Goal: Task Accomplishment & Management: Complete application form

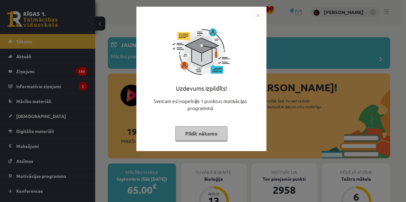
click at [44, 33] on div "Uzdevums izpildīts! Sveicam esi nopelnījis 1 punktus motivācijas programmā Pild…" at bounding box center [203, 101] width 406 height 202
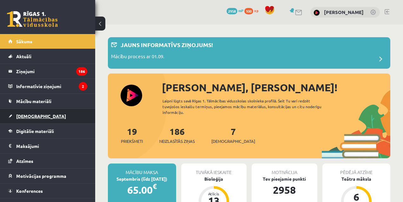
click at [18, 121] on link "[DEMOGRAPHIC_DATA]" at bounding box center [47, 116] width 79 height 15
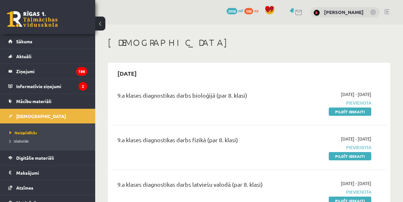
click at [356, 114] on link "Pildīt ieskaiti" at bounding box center [350, 111] width 43 height 8
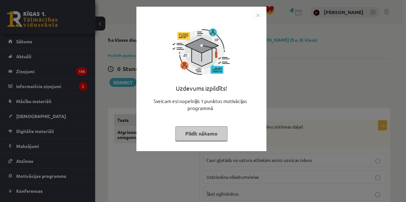
click at [351, 160] on div "Uzdevums izpildīts! Sveicam esi nopelnījis 1 punktus motivācijas programmā Pild…" at bounding box center [203, 101] width 406 height 202
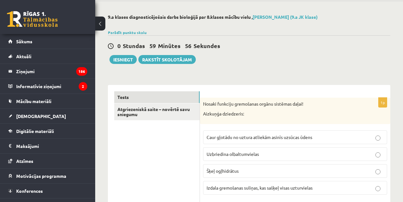
scroll to position [42, 0]
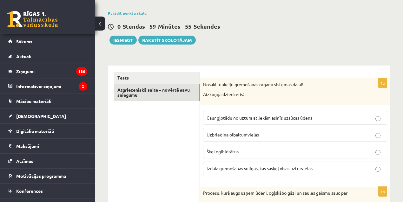
click at [166, 94] on link "Atgriezeniskā saite – novērtē savu sniegumu" at bounding box center [156, 92] width 85 height 17
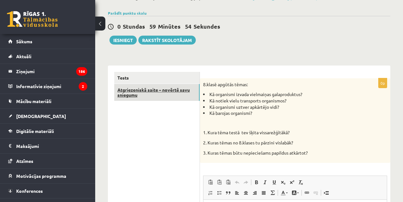
scroll to position [0, 0]
click at [159, 84] on link "Atgriezeniskā saite – novērtē savu sniegumu" at bounding box center [156, 92] width 85 height 17
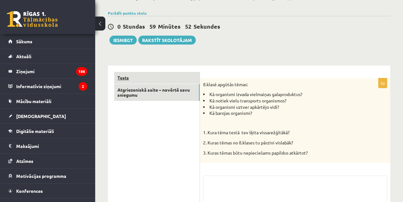
click at [120, 76] on link "Tests" at bounding box center [156, 78] width 85 height 12
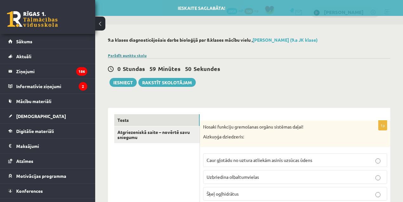
click at [129, 53] on link "Parādīt punktu skalu" at bounding box center [127, 55] width 39 height 5
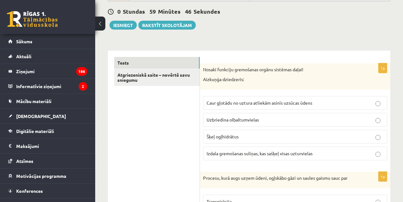
scroll to position [195, 0]
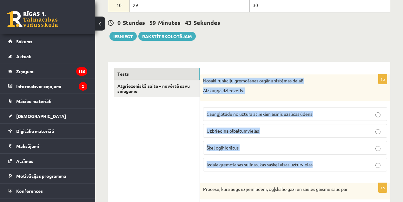
drag, startPoint x: 336, startPoint y: 159, endPoint x: 204, endPoint y: 76, distance: 156.7
click at [204, 76] on div "1p Nosaki funkciju gremošanas orgānu sistēmas daļai! Aizkuņģa dziedzeris: Caur …" at bounding box center [295, 125] width 191 height 102
copy div "Nosaki funkciju gremošanas orgānu sistēmas daļai! Aizkuņģa dziedzeris: Caur gļo…"
click at [245, 161] on span "Izdala gremošanas suliņas, kas sašķeļ visas uzturvielas" at bounding box center [260, 164] width 106 height 6
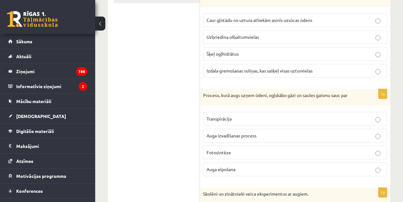
scroll to position [292, 0]
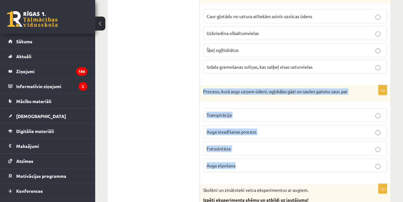
drag, startPoint x: 254, startPoint y: 154, endPoint x: 204, endPoint y: 91, distance: 80.4
click at [204, 91] on div "1p Procesu, kurā augs uzņem ūdeni, ogļskābo gāzi un saules gaismu sauc par Tran…" at bounding box center [295, 131] width 191 height 92
copy div "Procesu, kurā augs uzņem ūdeni, ogļskābo gāzi un saules gaismu sauc par Transpi…"
click at [224, 147] on span "Fotosintēze" at bounding box center [219, 148] width 24 height 6
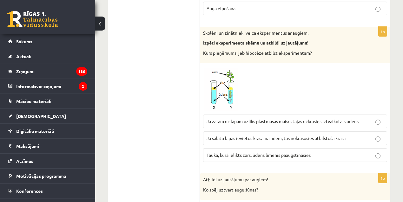
scroll to position [460, 0]
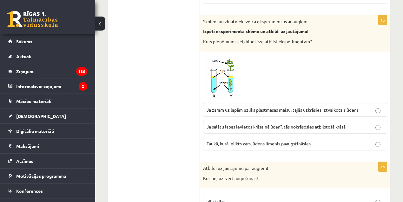
drag, startPoint x: 312, startPoint y: 41, endPoint x: 199, endPoint y: 19, distance: 115.7
click at [203, 15] on div "Skolēni un zinātnieki veica eksperimentus ar augiem. Izpēti eksperimenta shēmu …" at bounding box center [295, 33] width 191 height 37
click at [204, 15] on div "Skolēni un zinātnieki veica eksperimentus ar augiem. Izpēti eksperimenta shēmu …" at bounding box center [295, 33] width 191 height 37
click at [205, 18] on p "Skolēni un zinātnieki veica eksperimentus ar augiem." at bounding box center [279, 21] width 152 height 6
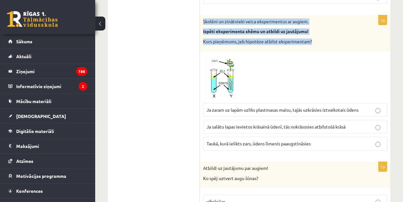
drag, startPoint x: 206, startPoint y: 17, endPoint x: 311, endPoint y: 38, distance: 107.0
click at [311, 38] on div "Skolēni un zinātnieki veica eksperimentus ar augiem. Izpēti eksperimenta shēmu …" at bounding box center [295, 33] width 191 height 37
copy div "Skolēni un zinātnieki veica eksperimentus ar augiem. Izpēti eksperimenta shēmu …"
click at [222, 84] on img at bounding box center [227, 77] width 48 height 45
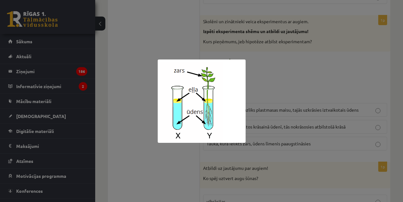
click at [271, 70] on div at bounding box center [201, 101] width 403 height 202
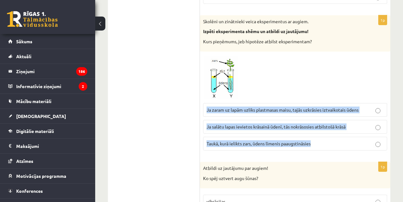
drag, startPoint x: 318, startPoint y: 137, endPoint x: 206, endPoint y: 105, distance: 116.1
click at [206, 105] on fieldset "Ja zaram uz lapām uzliks plastmasas maisu, tajās uzkrāsies iztvaikotais ūdens J…" at bounding box center [295, 126] width 184 height 52
copy fieldset "Ja zaram uz lapām uzliks plastmasas maisu, tajās uzkrāsies iztvaikotais ūdens J…"
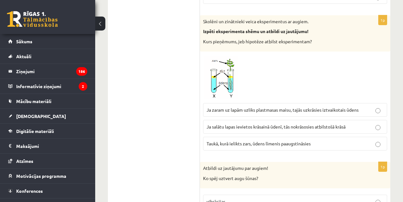
click at [255, 107] on span "Ja zaram uz lapām uzliks plastmasas maisu, tajās uzkrāsies iztvaikotais ūdens" at bounding box center [283, 110] width 152 height 6
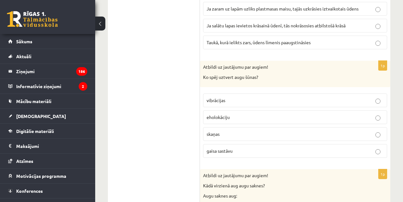
scroll to position [565, 0]
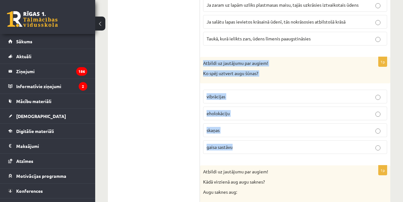
drag, startPoint x: 238, startPoint y: 137, endPoint x: 202, endPoint y: 60, distance: 84.4
click at [202, 60] on div "1p Atbildi uz jautājumu par augiem! Ko spēj uztvert augu šūnas? vibrācijas ehol…" at bounding box center [295, 108] width 191 height 102
copy div "Atbildi uz jautājumu par augiem! Ko spēj uztvert augu šūnas? vibrācijas eholokā…"
click at [222, 149] on fieldset "vibrācijas eholokāciju [GEOGRAPHIC_DATA] gaisa sastāvu" at bounding box center [295, 120] width 184 height 69
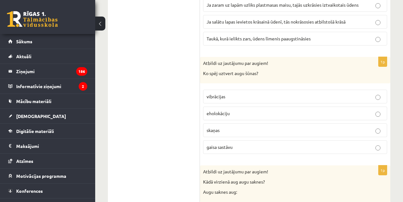
click at [236, 144] on p "gaisa sastāvu" at bounding box center [295, 147] width 177 height 7
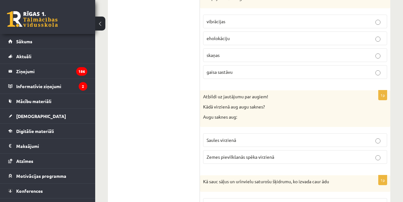
scroll to position [678, 0]
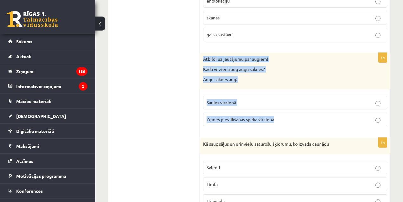
drag, startPoint x: 302, startPoint y: 109, endPoint x: 203, endPoint y: 55, distance: 112.7
click at [203, 55] on div "1p Atbildi uz jautājumu par augiem! Kādā virzienā aug augu saknes? Augu saknes …" at bounding box center [295, 92] width 191 height 78
copy div "Atbildi uz jautājumu par augiem! Kādā virzienā aug augu saknes? Augu saknes aug…"
click at [258, 118] on label "Zemes pievilkšanās spēka virzienā" at bounding box center [295, 119] width 184 height 14
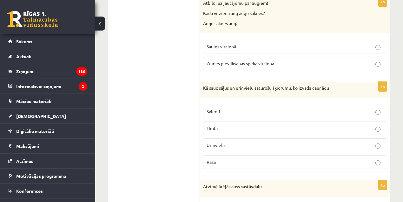
scroll to position [764, 0]
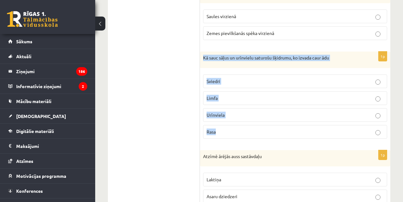
drag, startPoint x: 239, startPoint y: 120, endPoint x: 204, endPoint y: 52, distance: 76.6
click at [204, 52] on div "1p Kā sauc sāļus un urīnvielu saturošu šķidrumu, ko izvada caur ādu [GEOGRAPHIC…" at bounding box center [295, 97] width 191 height 92
copy div "Kā sauc sāļus un urīnvielu saturošu šķidrumu, ko izvada caur ādu Sviedri Limfa …"
click at [224, 78] on p "Sviedri" at bounding box center [295, 81] width 177 height 7
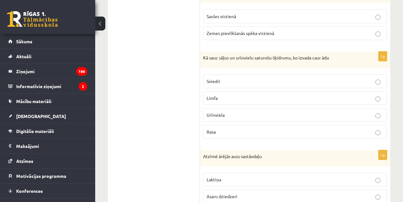
scroll to position [808, 0]
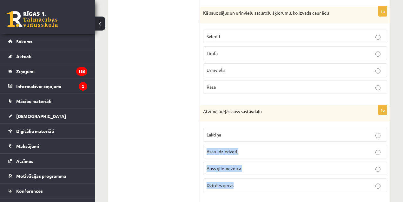
drag, startPoint x: 248, startPoint y: 179, endPoint x: 204, endPoint y: 113, distance: 78.9
click at [218, 117] on div "1p Atzīmē ārējās auss sastāvdaļu Laktiņa Asaru dziedzeri Auss gliemežnīca Dzird…" at bounding box center [295, 151] width 191 height 92
drag, startPoint x: 204, startPoint y: 113, endPoint x: 206, endPoint y: 106, distance: 6.8
click at [206, 106] on div "Atzīmē ārējās auss sastāvdaļu" at bounding box center [295, 113] width 191 height 17
click at [204, 108] on p "Atzīmē ārējās auss sastāvdaļu" at bounding box center [279, 111] width 152 height 6
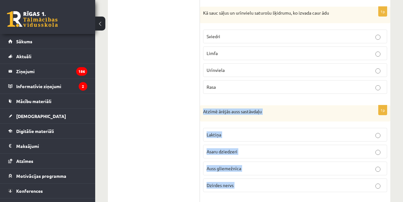
drag, startPoint x: 204, startPoint y: 104, endPoint x: 241, endPoint y: 176, distance: 81.2
click at [241, 176] on div "1p Atzīmē ārējās auss sastāvdaļu Laktiņa Asaru dziedzeri Auss gliemežnīca Dzird…" at bounding box center [295, 151] width 191 height 92
copy form "Atzīmē ārējās auss sastāvdaļu Laktiņa Asaru dziedzeri Auss gliemežnīca Dzirdes …"
click at [239, 131] on p "Laktiņa" at bounding box center [295, 134] width 177 height 7
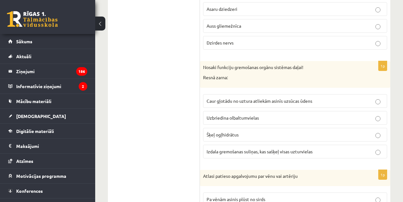
scroll to position [958, 0]
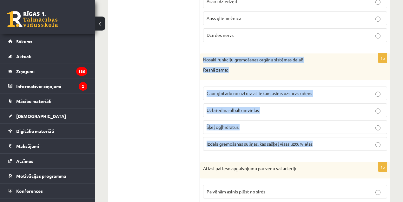
drag, startPoint x: 321, startPoint y: 134, endPoint x: 200, endPoint y: 53, distance: 144.9
click at [200, 53] on div "1p Nosaki funkciju gremošanas orgānu sistēmas daļai! Resnā zarna: Caur gļotādu …" at bounding box center [295, 104] width 191 height 102
copy div "Nosaki funkciju gremošanas orgānu sistēmas daļai! Resnā zarna: Caur gļotādu no …"
click at [225, 90] on span "Caur gļotādu no uztura atliekām asinīs uzsūcas ūdens" at bounding box center [260, 93] width 106 height 6
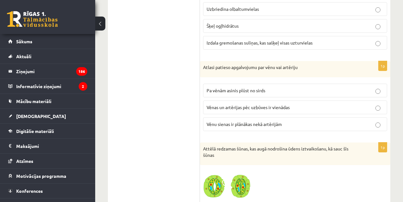
scroll to position [1063, 0]
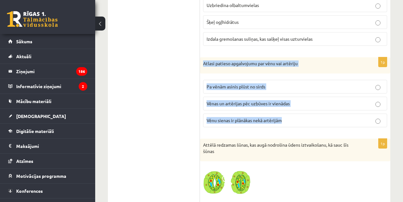
drag, startPoint x: 302, startPoint y: 111, endPoint x: 203, endPoint y: 57, distance: 113.4
click at [203, 57] on div "1p Atlasi patieso apgalvojumu par vēnu vai artēriju Pa vēnām asinis plūst no si…" at bounding box center [295, 94] width 191 height 75
copy div "Atlasi patieso apgalvojumu par vēnu vai artēriju Pa vēnām asinis plūst no sirds…"
click at [263, 84] on span "Pa vēnām asinis plūst no sirds" at bounding box center [236, 87] width 59 height 6
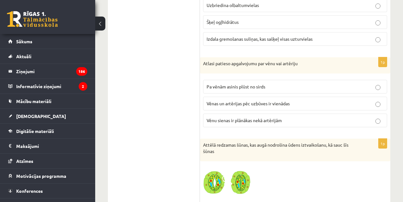
click at [247, 117] on span "Vēnu sienas ir plānākas nekā artērijām" at bounding box center [244, 120] width 75 height 6
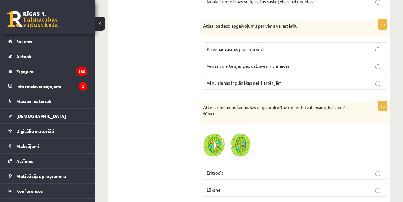
scroll to position [1138, 0]
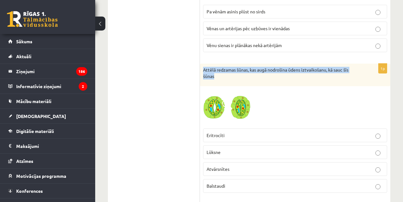
drag, startPoint x: 213, startPoint y: 65, endPoint x: 203, endPoint y: 60, distance: 11.4
click at [203, 64] on div "Attēlā redzamas šūnas, kas augā nodrošina ūdens iztvaikošanu, kā sauc šīs šūnas" at bounding box center [295, 75] width 191 height 23
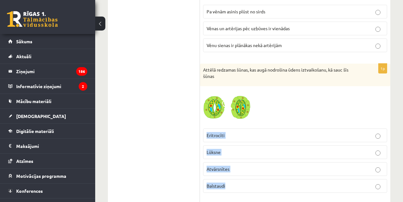
drag, startPoint x: 239, startPoint y: 176, endPoint x: 205, endPoint y: 122, distance: 63.2
click at [205, 125] on fieldset "Eritrocīti [GEOGRAPHIC_DATA] [DEMOGRAPHIC_DATA] [GEOGRAPHIC_DATA]" at bounding box center [295, 159] width 184 height 69
click at [233, 97] on img at bounding box center [227, 107] width 48 height 36
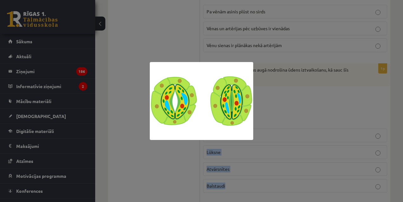
click at [151, 128] on img at bounding box center [202, 101] width 104 height 78
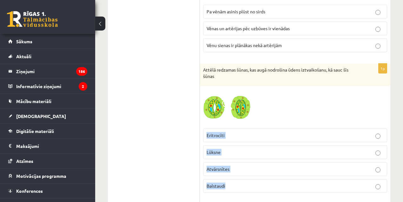
click at [231, 165] on p "Atvārsnītes" at bounding box center [295, 168] width 177 height 7
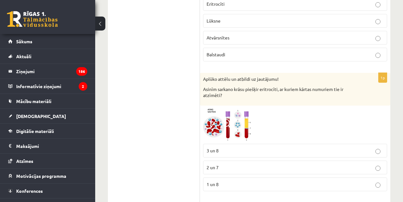
scroll to position [1303, 0]
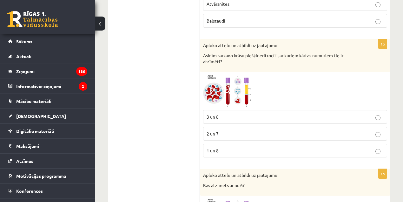
drag, startPoint x: 227, startPoint y: 50, endPoint x: 199, endPoint y: 37, distance: 30.4
click at [203, 42] on p "Aplūko attēlu un atbildi uz jautājumu!" at bounding box center [279, 45] width 152 height 6
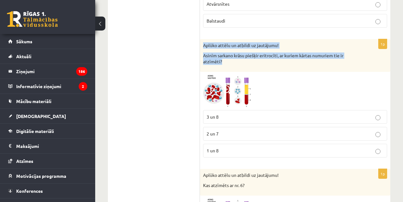
drag, startPoint x: 225, startPoint y: 53, endPoint x: 204, endPoint y: 37, distance: 26.3
click at [204, 39] on div "Aplūko attēlu un atbildi uz jautājumu! Asinīm sarkano krāsu piešķir eritrocīti,…" at bounding box center [295, 55] width 191 height 33
click at [243, 75] on img at bounding box center [227, 91] width 48 height 32
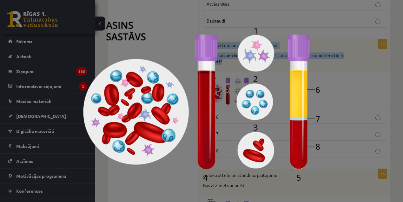
click at [321, 136] on div at bounding box center [201, 101] width 403 height 202
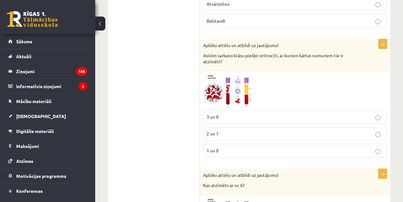
click at [217, 114] on span "3 un 8" at bounding box center [213, 117] width 12 height 6
click at [228, 86] on img at bounding box center [227, 91] width 48 height 32
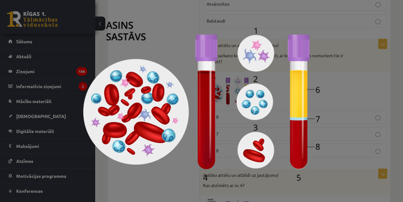
click at [333, 161] on div at bounding box center [201, 101] width 403 height 202
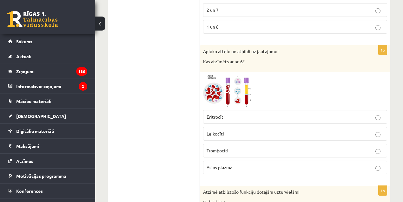
scroll to position [1430, 0]
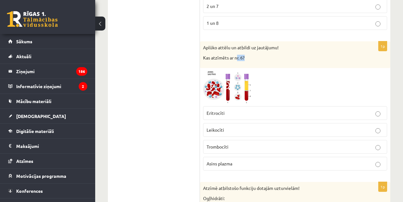
drag, startPoint x: 239, startPoint y: 48, endPoint x: 235, endPoint y: 53, distance: 6.1
click at [235, 55] on p "Kas atzīmēts ar nr. 6?" at bounding box center [279, 58] width 152 height 6
click at [233, 81] on img at bounding box center [227, 87] width 48 height 32
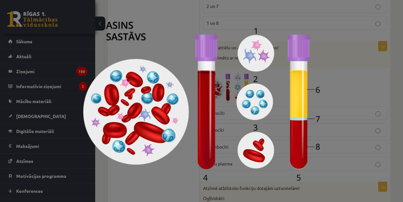
click at [345, 84] on div at bounding box center [201, 101] width 403 height 202
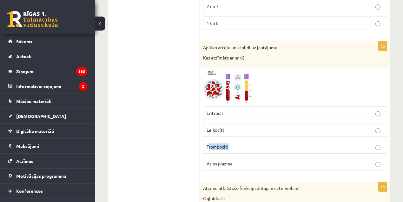
drag, startPoint x: 217, startPoint y: 138, endPoint x: 208, endPoint y: 136, distance: 9.3
click at [208, 143] on p "Trombocīti" at bounding box center [295, 146] width 177 height 7
click at [206, 140] on label "Trombocīti" at bounding box center [295, 147] width 184 height 14
drag, startPoint x: 206, startPoint y: 136, endPoint x: 221, endPoint y: 136, distance: 15.2
click at [221, 140] on label "Trombocīti" at bounding box center [295, 147] width 184 height 14
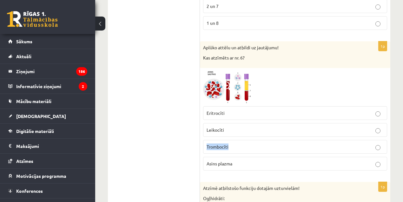
click at [230, 157] on label "Asins plazma" at bounding box center [295, 164] width 184 height 14
click at [230, 81] on span at bounding box center [227, 86] width 10 height 10
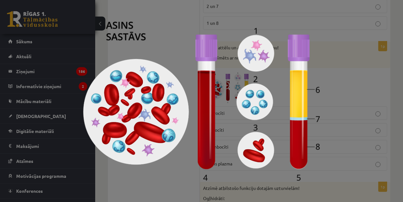
click at [352, 92] on div at bounding box center [201, 101] width 403 height 202
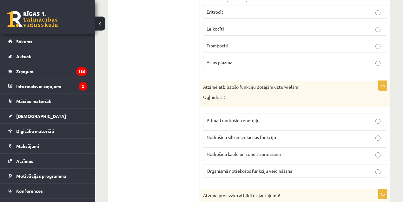
scroll to position [1546, 0]
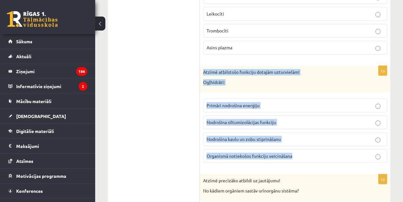
drag, startPoint x: 303, startPoint y: 145, endPoint x: 204, endPoint y: 61, distance: 130.0
click at [204, 66] on div "1p Atzīmē atbilstošo funkciju dotajām uzturvielām! Ogļhidrāti: Primāri nodrošin…" at bounding box center [295, 117] width 191 height 102
click at [216, 149] on label "Organismā notiekošos funkciju veicināšana" at bounding box center [295, 156] width 184 height 14
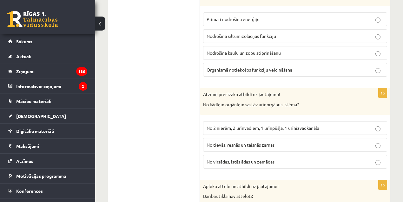
scroll to position [1617, 0]
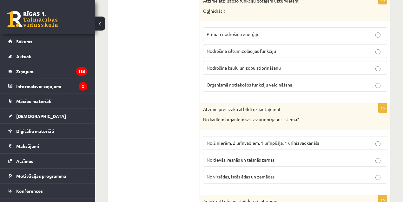
click at [288, 24] on fieldset "Primāri nodrošina enerģiju Nodrošina siltumizolācijas funkciju Nodrošina kaulu …" at bounding box center [295, 58] width 184 height 69
click at [290, 27] on label "Primāri nodrošina enerģiju" at bounding box center [295, 34] width 184 height 14
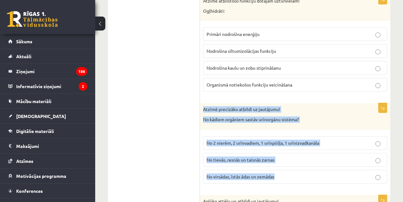
drag, startPoint x: 278, startPoint y: 164, endPoint x: 201, endPoint y: 100, distance: 100.3
click at [201, 103] on div "1p Atzīmē precīzāko atbildi uz jautājumu! No kādiem orgāniem sastāv urīnorgānu …" at bounding box center [295, 145] width 191 height 85
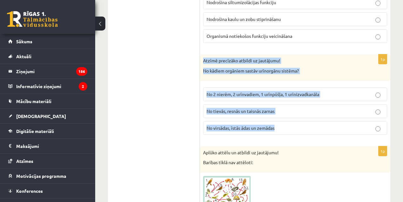
scroll to position [1662, 0]
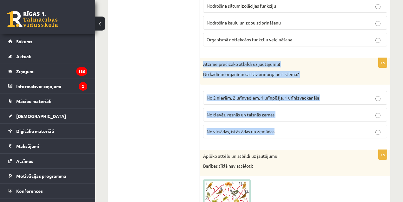
click at [217, 95] on span "No 2 nierēm, 2 urīnvadiem, 1 urīnpūšļa, 1 urīnizvadkanāla" at bounding box center [263, 98] width 113 height 6
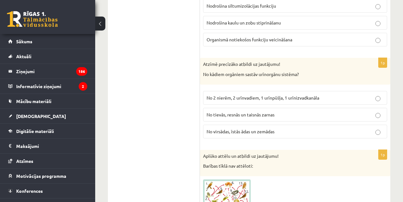
scroll to position [1767, 0]
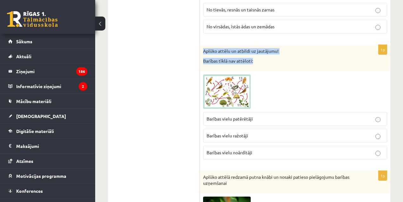
drag, startPoint x: 258, startPoint y: 51, endPoint x: 202, endPoint y: 37, distance: 57.5
click at [202, 45] on div "Aplūko attēlu un atbildi uz jautājumu! Barības tīklā nav attēloti:" at bounding box center [295, 58] width 191 height 26
click at [226, 74] on img at bounding box center [227, 91] width 48 height 34
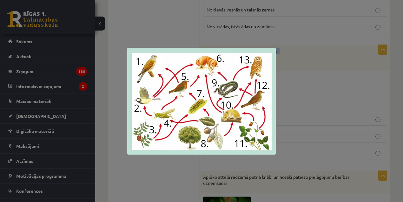
click at [104, 42] on div at bounding box center [201, 101] width 403 height 202
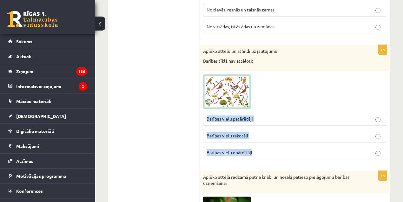
drag, startPoint x: 251, startPoint y: 137, endPoint x: 206, endPoint y: 105, distance: 54.9
click at [206, 109] on fieldset "Barības vielu patērētāji Barības vielu ražotāji Barības vielu noārdītāji" at bounding box center [295, 135] width 184 height 52
click at [237, 78] on img at bounding box center [227, 91] width 48 height 34
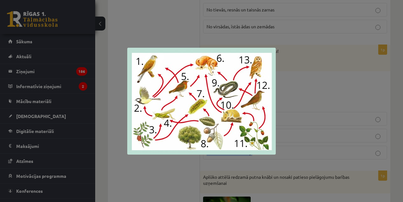
click at [314, 153] on div at bounding box center [201, 101] width 403 height 202
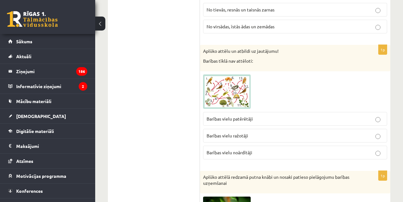
click at [235, 74] on img at bounding box center [227, 91] width 48 height 34
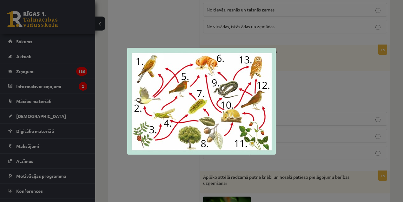
click at [290, 144] on div at bounding box center [201, 101] width 403 height 202
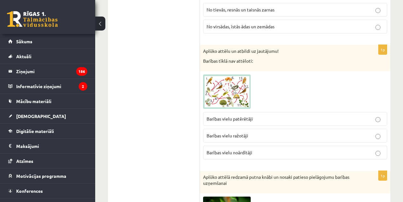
click at [229, 116] on span "Barības vielu patērētāji" at bounding box center [230, 119] width 46 height 6
click at [226, 88] on img at bounding box center [227, 91] width 48 height 34
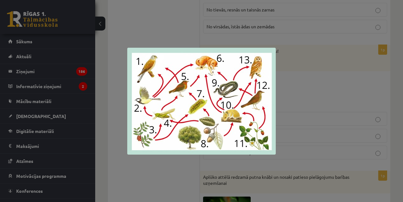
click at [292, 127] on div at bounding box center [201, 101] width 403 height 202
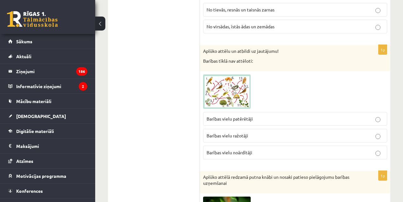
click at [262, 149] on p "Barības vielu noārdītāji" at bounding box center [295, 152] width 177 height 7
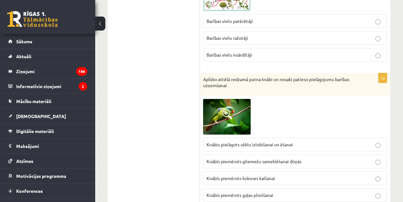
scroll to position [1868, 0]
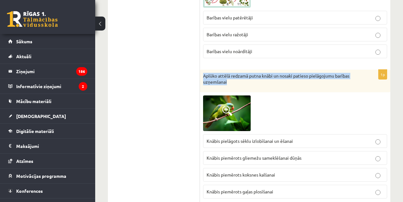
drag, startPoint x: 208, startPoint y: 65, endPoint x: 203, endPoint y: 63, distance: 6.0
click at [203, 70] on div "Aplūko attēlā redzamā putna knābi un nosaki patieso pielāgojumu barības uzņemša…" at bounding box center [295, 81] width 191 height 23
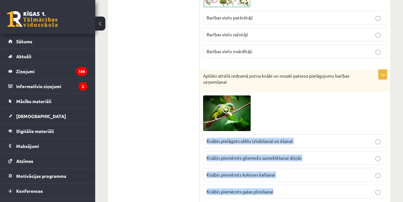
drag, startPoint x: 264, startPoint y: 162, endPoint x: 204, endPoint y: 122, distance: 72.0
click at [204, 131] on fieldset "Knābis pielāgots sēklu izlobīšanai un ēšanai Knābis piemērots gliemežu sameklēš…" at bounding box center [295, 165] width 184 height 69
click at [223, 105] on span at bounding box center [227, 110] width 10 height 10
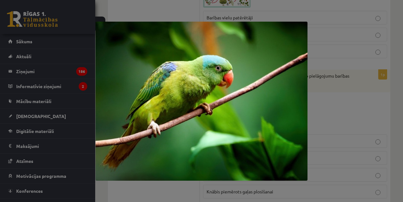
click at [309, 97] on div at bounding box center [201, 101] width 403 height 202
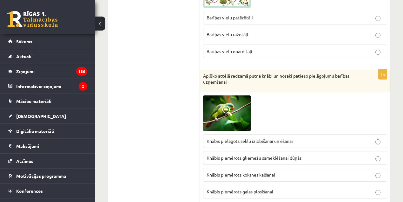
click at [266, 138] on span "Knābis pielāgots sēklu izlobīšanai un ēšanai" at bounding box center [250, 141] width 86 height 6
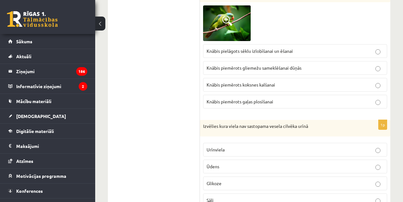
scroll to position [1962, 0]
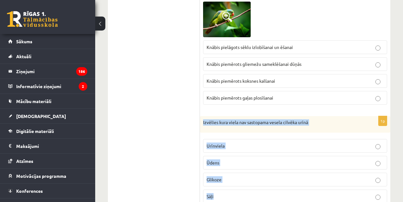
drag, startPoint x: 225, startPoint y: 180, endPoint x: 202, endPoint y: 106, distance: 77.3
click at [202, 116] on div "1p Izvēlies kura viela nav sastopama vesela cilvēka urīnā [GEOGRAPHIC_DATA] Ūde…" at bounding box center [295, 162] width 191 height 92
click at [212, 193] on span "Sāļi" at bounding box center [210, 196] width 7 height 6
click at [220, 172] on label "Glikoze" at bounding box center [295, 179] width 184 height 14
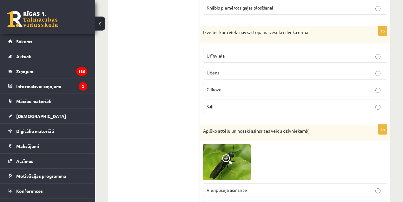
scroll to position [2100, 0]
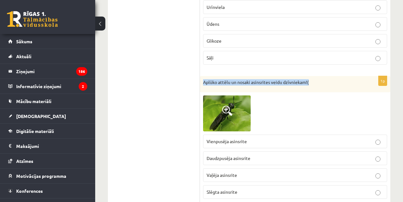
drag, startPoint x: 310, startPoint y: 69, endPoint x: 204, endPoint y: 69, distance: 106.7
click at [204, 79] on p "Aplūko attēlu un nosaki asinsrites veidu dzīvniekam!(" at bounding box center [279, 82] width 152 height 6
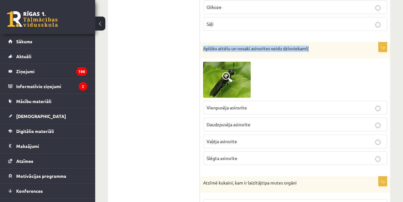
scroll to position [2130, 0]
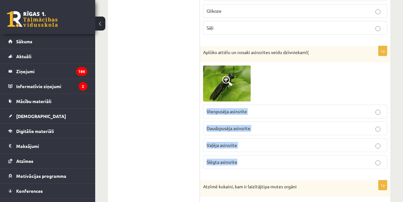
drag, startPoint x: 240, startPoint y: 152, endPoint x: 206, endPoint y: 95, distance: 65.6
click at [206, 95] on div "1p Aplūko attēlu un nosaki asinsrites veidu dzīvniekam!( Vienpusēja asinsrite D…" at bounding box center [295, 110] width 191 height 128
click at [234, 70] on img at bounding box center [227, 83] width 48 height 36
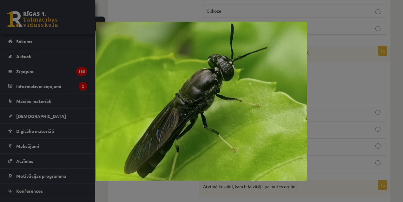
click at [192, 72] on img at bounding box center [201, 101] width 211 height 159
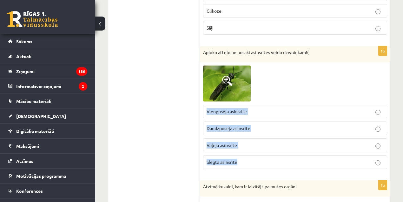
click at [243, 138] on label "Vaļēja asinsrite" at bounding box center [295, 145] width 184 height 14
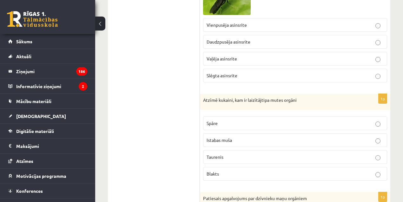
scroll to position [2224, 0]
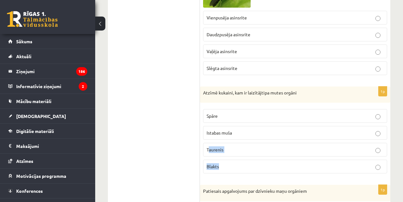
drag, startPoint x: 221, startPoint y: 146, endPoint x: 203, endPoint y: 88, distance: 61.0
click at [202, 97] on div "1p Atzīmē kukaini, kam ir laizītājtipa mutes orgāni Spāre Istabas muša Taurenis…" at bounding box center [295, 132] width 191 height 92
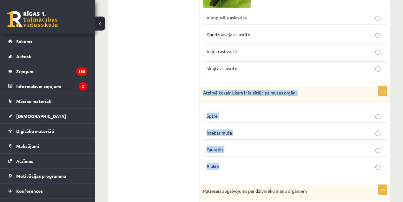
drag, startPoint x: 203, startPoint y: 78, endPoint x: 229, endPoint y: 148, distance: 75.1
click at [230, 148] on div "1p Atzīmē kukaini, kam ir laizītājtipa mutes orgāni Spāre Istabas muša Taurenis…" at bounding box center [295, 132] width 191 height 92
click at [210, 130] on span "Istabas muša" at bounding box center [219, 133] width 25 height 6
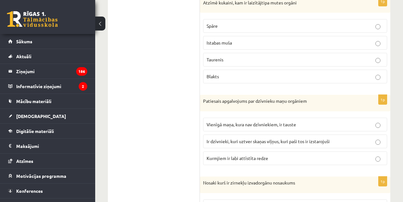
scroll to position [2325, 0]
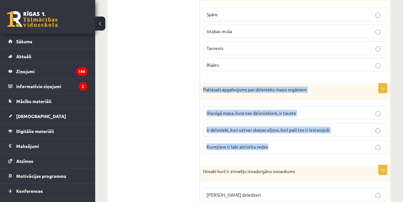
drag, startPoint x: 299, startPoint y: 131, endPoint x: 203, endPoint y: 76, distance: 111.2
click at [203, 83] on div "1p Patiesais apgalvojums par dzīvnieku maņu orgāniem Vienīgā maņa, kura nav dzī…" at bounding box center [295, 120] width 191 height 75
click at [234, 123] on label "Ir dzīvnieki, kuri uztver skaņas viļņus, kuri paši tos ir izstarojuši" at bounding box center [295, 130] width 184 height 14
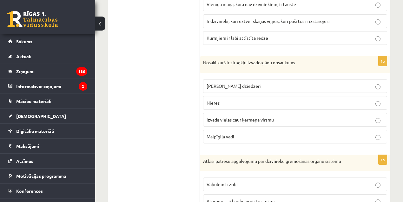
scroll to position [2445, 0]
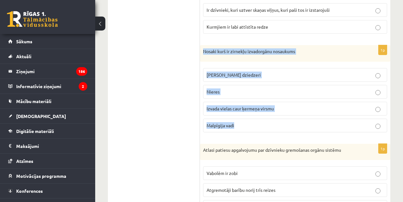
drag, startPoint x: 254, startPoint y: 109, endPoint x: 202, endPoint y: 38, distance: 87.2
click at [202, 45] on div "1p Nosaki kurš ir zirnekļu izvadorgānu nosaukums Zaļie dziedzeri [GEOGRAPHIC_DA…" at bounding box center [295, 91] width 191 height 92
click at [224, 118] on label "Malpīgija vadi" at bounding box center [295, 125] width 184 height 14
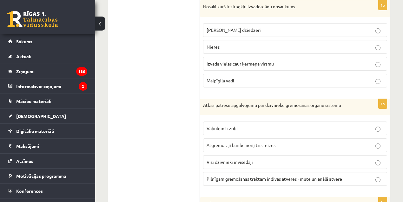
scroll to position [2493, 0]
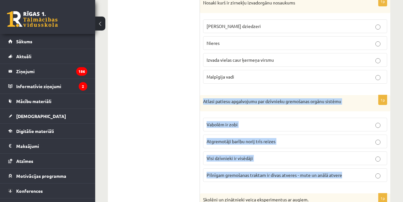
drag, startPoint x: 348, startPoint y: 161, endPoint x: 201, endPoint y: 84, distance: 165.9
click at [201, 95] on div "1p Atlasi patiesu apgalvojumu par dzīvnieku gremošanas orgānu sistēmu Vabolēm i…" at bounding box center [295, 141] width 191 height 92
click at [227, 172] on span "Pilnīgam gremošanas traktam ir divas atveres - mute un anālā atvere" at bounding box center [275, 175] width 136 height 6
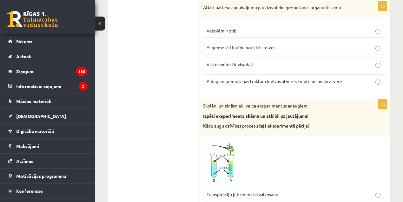
scroll to position [2617, 0]
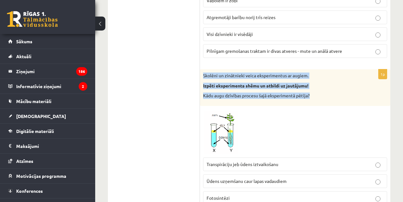
drag, startPoint x: 314, startPoint y: 77, endPoint x: 202, endPoint y: 56, distance: 113.8
click at [202, 69] on div "Skolēni un zinātnieki veica eksperimentus ar augiem. Izpēti eksperimenta shēmu …" at bounding box center [295, 87] width 191 height 37
click at [238, 111] on img at bounding box center [227, 131] width 48 height 45
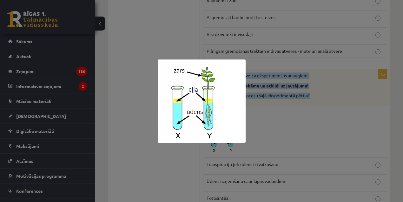
click at [328, 155] on div at bounding box center [201, 101] width 403 height 202
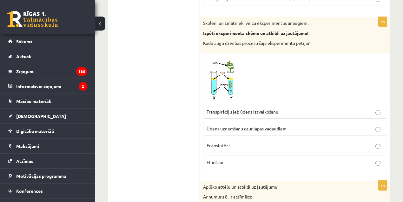
scroll to position [2692, 0]
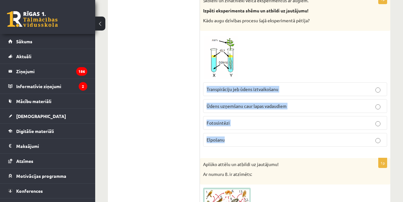
drag, startPoint x: 246, startPoint y: 125, endPoint x: 203, endPoint y: 73, distance: 67.9
click at [204, 79] on fieldset "Transpirāciju jeb ūdens iztvaikošanu Ūdens uzņemšanu caur lapas vadaudiem Fotos…" at bounding box center [295, 113] width 184 height 69
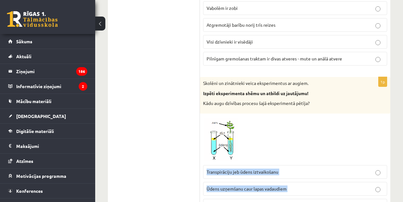
scroll to position [2621, 0]
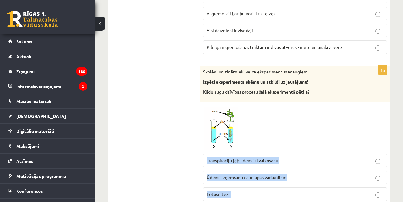
click at [260, 153] on label "Transpirāciju jeb ūdens iztvaikošanu" at bounding box center [295, 160] width 184 height 14
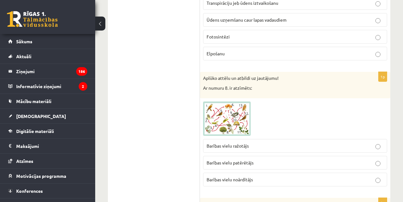
scroll to position [2771, 0]
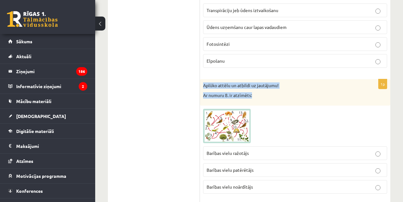
drag, startPoint x: 237, startPoint y: 72, endPoint x: 202, endPoint y: 66, distance: 35.8
click at [202, 79] on div "Aplūko attēlu un atbildi uz jautājumu! Ar numuru 8. ir atzīmēts:" at bounding box center [295, 92] width 191 height 26
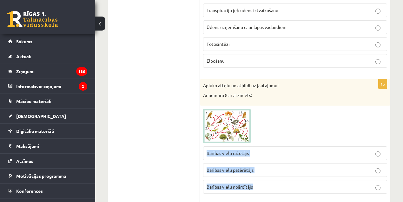
drag, startPoint x: 266, startPoint y: 158, endPoint x: 204, endPoint y: 130, distance: 67.9
click at [204, 143] on fieldset "Barības vielu ražotājs Barības vielu patērētājs Barības vielu noārdītājs" at bounding box center [295, 169] width 184 height 52
click at [225, 119] on span at bounding box center [227, 124] width 10 height 10
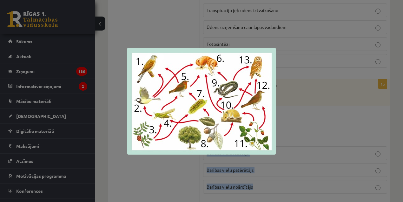
click at [297, 124] on div at bounding box center [201, 101] width 403 height 202
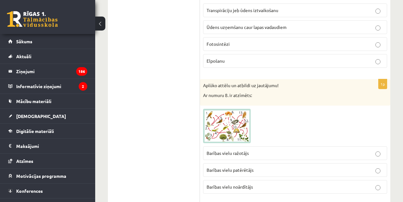
click at [232, 117] on img at bounding box center [227, 126] width 48 height 34
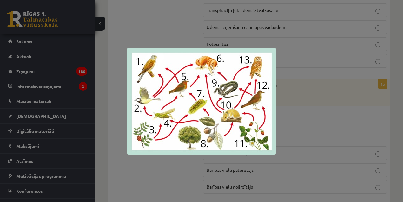
click at [178, 169] on div at bounding box center [201, 101] width 403 height 202
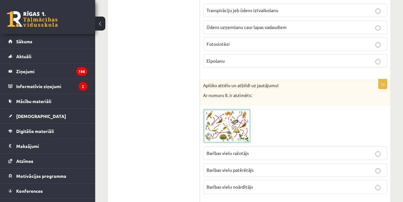
click at [236, 109] on img at bounding box center [227, 126] width 48 height 34
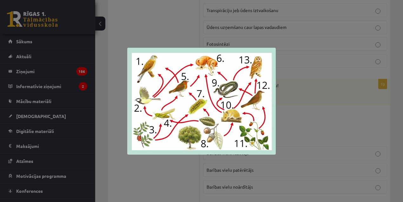
click at [261, 77] on img at bounding box center [201, 101] width 149 height 107
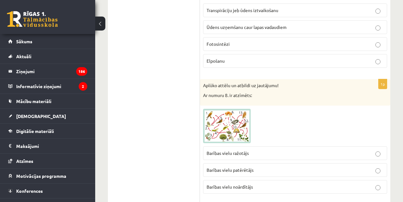
click at [288, 150] on p "Barības vielu ražotājs" at bounding box center [295, 153] width 177 height 7
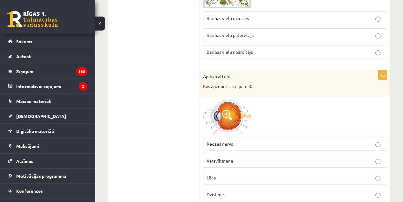
scroll to position [2928, 0]
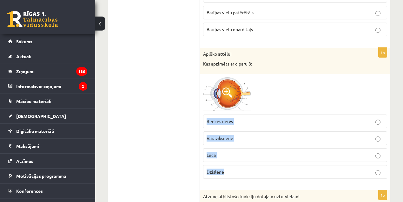
drag, startPoint x: 246, startPoint y: 150, endPoint x: 205, endPoint y: 104, distance: 61.6
click at [205, 111] on fieldset "Redzes nervs Varavīksnene [GEOGRAPHIC_DATA] Dzīslene" at bounding box center [295, 145] width 184 height 69
drag, startPoint x: 255, startPoint y: 43, endPoint x: 203, endPoint y: 44, distance: 52.1
click at [203, 61] on p "Kas apzīmēts ar ciparu 8:" at bounding box center [279, 64] width 152 height 6
click at [225, 77] on img at bounding box center [227, 94] width 48 height 34
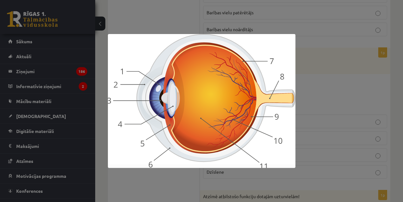
click at [388, 109] on div at bounding box center [201, 101] width 403 height 202
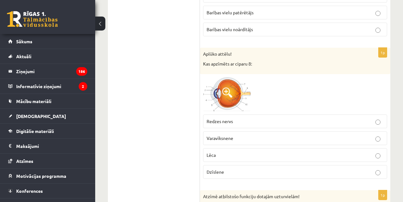
click at [237, 118] on p "Redzes nervs" at bounding box center [295, 121] width 177 height 7
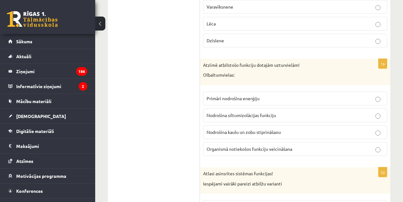
scroll to position [3085, 0]
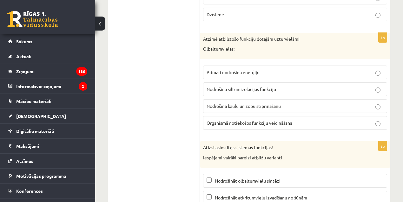
drag, startPoint x: 317, startPoint y: 103, endPoint x: 190, endPoint y: 22, distance: 150.5
click at [259, 99] on label "Nodrošina kaulu un zobu stiprināšanu" at bounding box center [295, 106] width 184 height 14
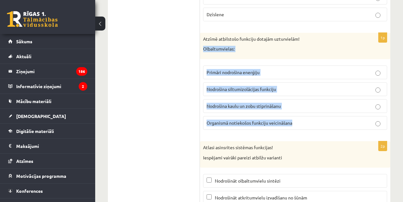
drag, startPoint x: 302, startPoint y: 103, endPoint x: 201, endPoint y: 23, distance: 128.0
click at [201, 33] on div "1p Atzīmē atbilstošo funkciju dotajām uzturvielām! [GEOGRAPHIC_DATA]: Primāri n…" at bounding box center [295, 84] width 191 height 102
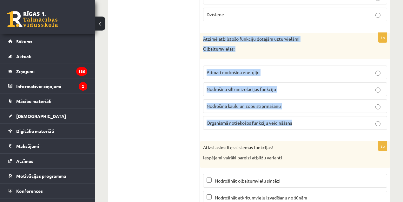
drag, startPoint x: 204, startPoint y: 20, endPoint x: 295, endPoint y: 100, distance: 120.8
click at [295, 100] on div "1p Atzīmē atbilstošo funkciju dotajām uzturvielām! [GEOGRAPHIC_DATA]: Primāri n…" at bounding box center [295, 84] width 191 height 102
click at [231, 99] on label "Nodrošina kaulu un zobu stiprināšanu" at bounding box center [295, 106] width 184 height 14
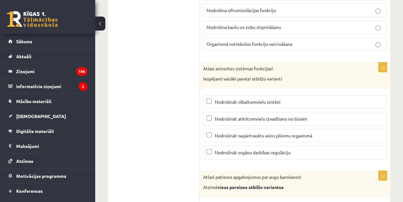
scroll to position [3153, 0]
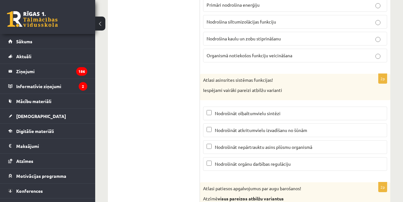
drag, startPoint x: 327, startPoint y: 145, endPoint x: 200, endPoint y: 58, distance: 154.0
click at [225, 74] on div "Atlasi asinsrites sistēmas funkcijas! Iespējami vairāki pareizi atbilžu varianti" at bounding box center [295, 87] width 191 height 26
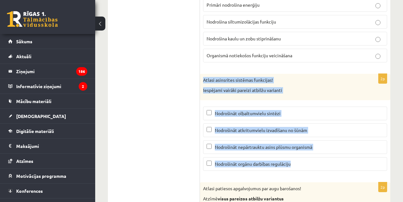
drag, startPoint x: 202, startPoint y: 56, endPoint x: 318, endPoint y: 149, distance: 149.1
click at [318, 149] on div "2p Atlasi asinsrites sistēmas funkcijas! Iespējami vairāki pareizi atbilžu vari…" at bounding box center [295, 125] width 191 height 102
click at [229, 161] on span "Nodrošināt orgānu darbības regulāciju" at bounding box center [253, 164] width 76 height 6
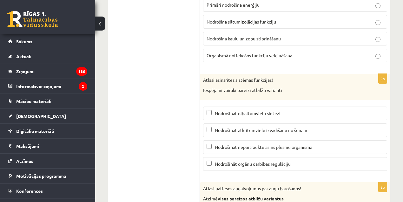
click at [261, 127] on span "Nodrošināt atkritumvielu izvadīšanu no šūnām" at bounding box center [261, 130] width 92 height 6
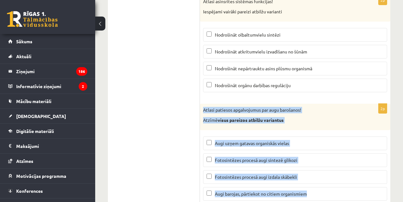
drag, startPoint x: 317, startPoint y: 172, endPoint x: 203, endPoint y: 86, distance: 142.9
click at [203, 104] on div "2p Atlasi patiesos apgalvojumus par augu barošanos! Atzīmē visus pareizos atbil…" at bounding box center [295, 155] width 191 height 102
click at [232, 170] on label "Fotosintēzes procesā augi izdala skābekli" at bounding box center [295, 177] width 184 height 14
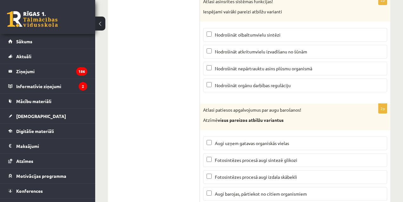
click at [244, 157] on span "Fotosintēzes procesā augi sintezē glikozi" at bounding box center [256, 160] width 83 height 6
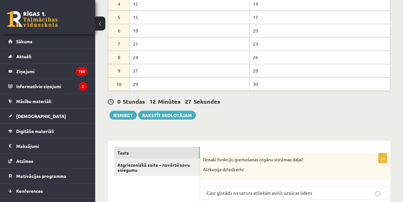
scroll to position [150, 0]
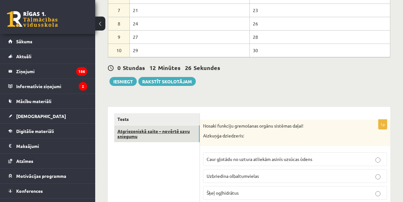
click at [179, 131] on link "Atgriezeniskā saite – novērtē savu sniegumu" at bounding box center [156, 133] width 85 height 17
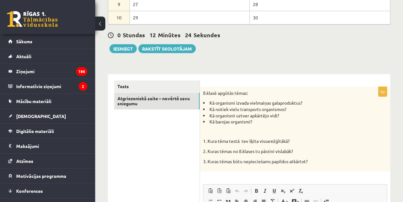
scroll to position [197, 0]
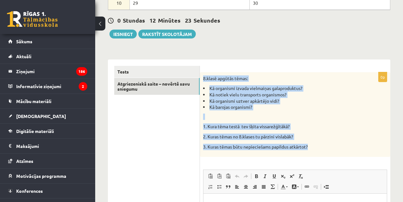
drag, startPoint x: 316, startPoint y: 137, endPoint x: 204, endPoint y: 76, distance: 127.6
click at [204, 76] on div "8.klasē apgūtās tēmas: Kā organismi izvada vielmaiņas galaproduktus? Kā notiek …" at bounding box center [295, 114] width 191 height 84
click at [144, 69] on link "Tests" at bounding box center [156, 72] width 85 height 12
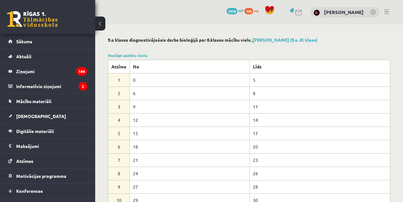
scroll to position [176, 0]
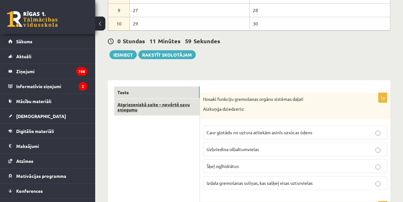
click at [155, 98] on link "Atgriezeniskā saite – novērtē savu sniegumu" at bounding box center [156, 106] width 85 height 17
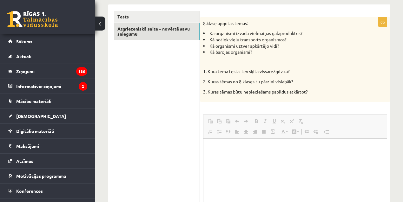
scroll to position [0, 0]
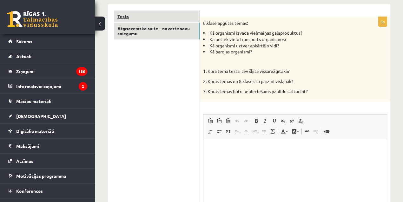
click at [148, 13] on link "Tests" at bounding box center [156, 16] width 85 height 12
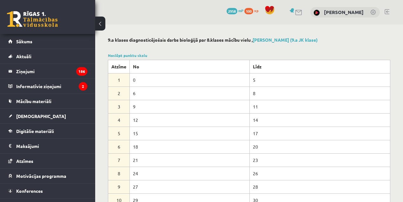
click at [389, 84] on td "5" at bounding box center [320, 79] width 141 height 13
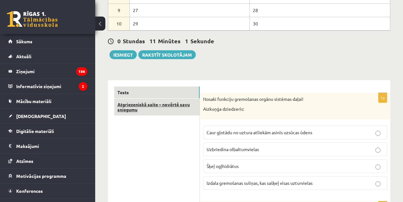
click at [168, 105] on link "Atgriezeniskā saite – novērtē savu sniegumu" at bounding box center [156, 106] width 85 height 17
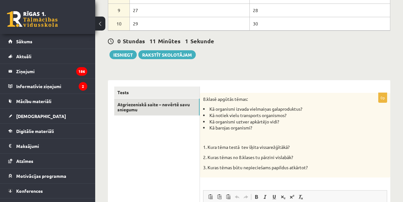
scroll to position [0, 0]
click at [149, 94] on link "Tests" at bounding box center [156, 92] width 85 height 12
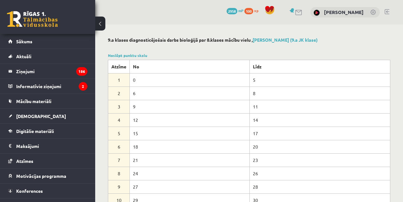
scroll to position [176, 0]
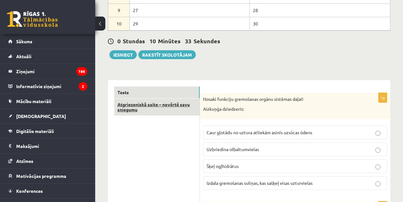
click at [151, 104] on link "Atgriezeniskā saite – novērtē savu sniegumu" at bounding box center [156, 106] width 85 height 17
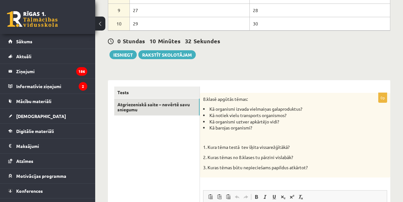
scroll to position [0, 0]
click at [147, 89] on link "Tests" at bounding box center [156, 92] width 85 height 12
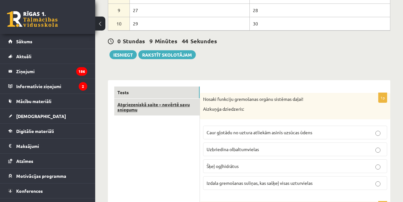
click at [125, 103] on link "Atgriezeniskā saite – novērtē savu sniegumu" at bounding box center [156, 106] width 85 height 17
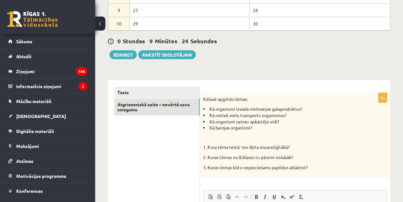
scroll to position [314, 0]
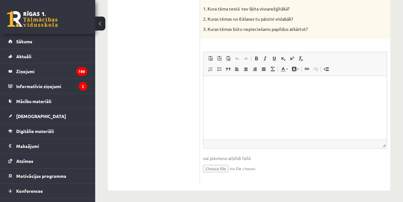
click at [238, 95] on html at bounding box center [296, 85] width 184 height 19
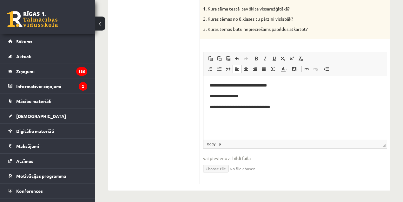
scroll to position [138, 0]
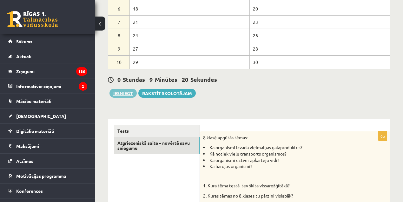
click at [121, 93] on button "Iesniegt" at bounding box center [123, 93] width 27 height 9
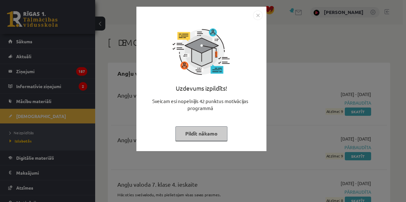
click at [225, 130] on button "Pildīt nākamo" at bounding box center [202, 133] width 52 height 15
